Goal: Navigation & Orientation: Find specific page/section

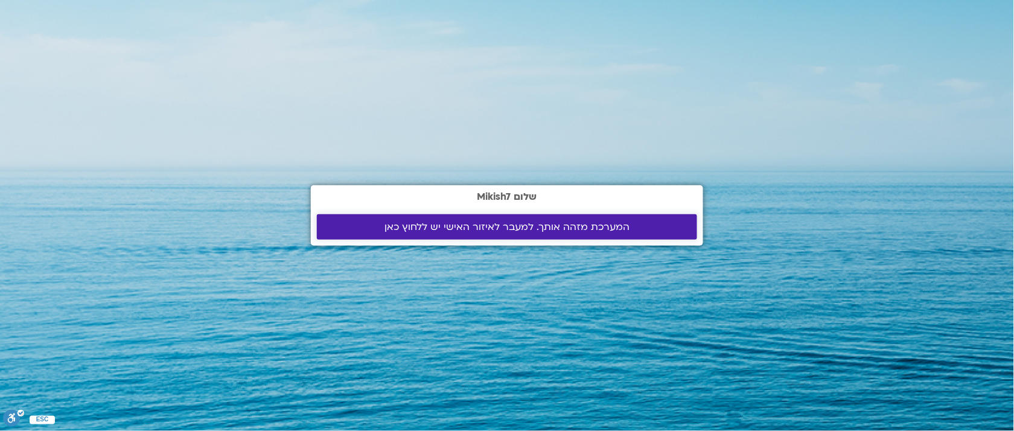
click at [515, 228] on span "המערכת מזהה אותך. למעבר לאיזור האישי יש ללחוץ כאן" at bounding box center [507, 227] width 245 height 11
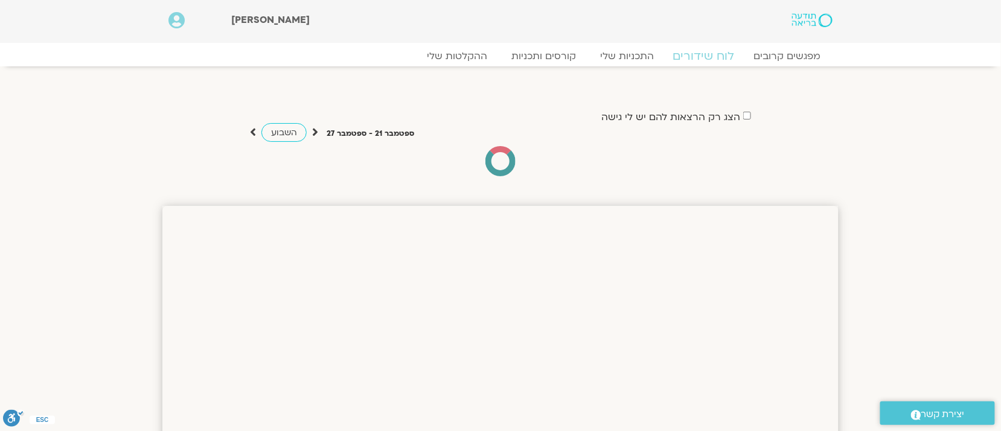
click at [711, 56] on link "לוח שידורים" at bounding box center [704, 56] width 91 height 14
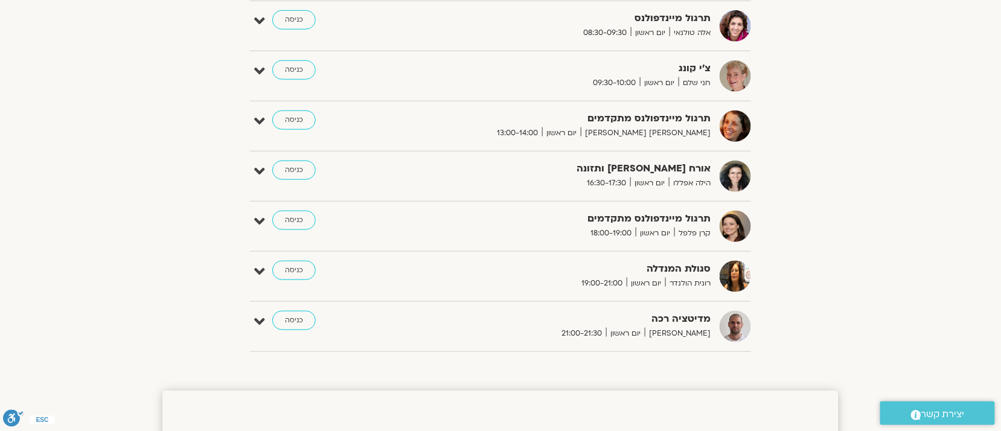
scroll to position [350, 0]
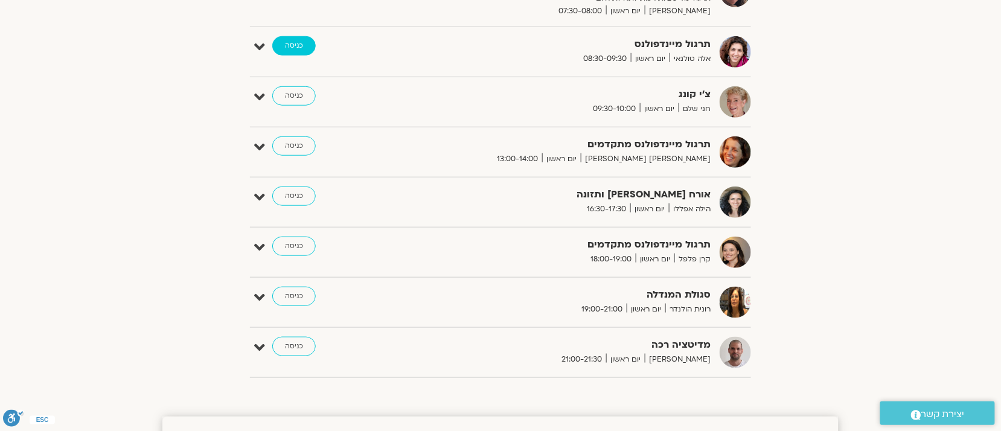
click at [296, 42] on link "כניסה" at bounding box center [293, 45] width 43 height 19
